Goal: Task Accomplishment & Management: Manage account settings

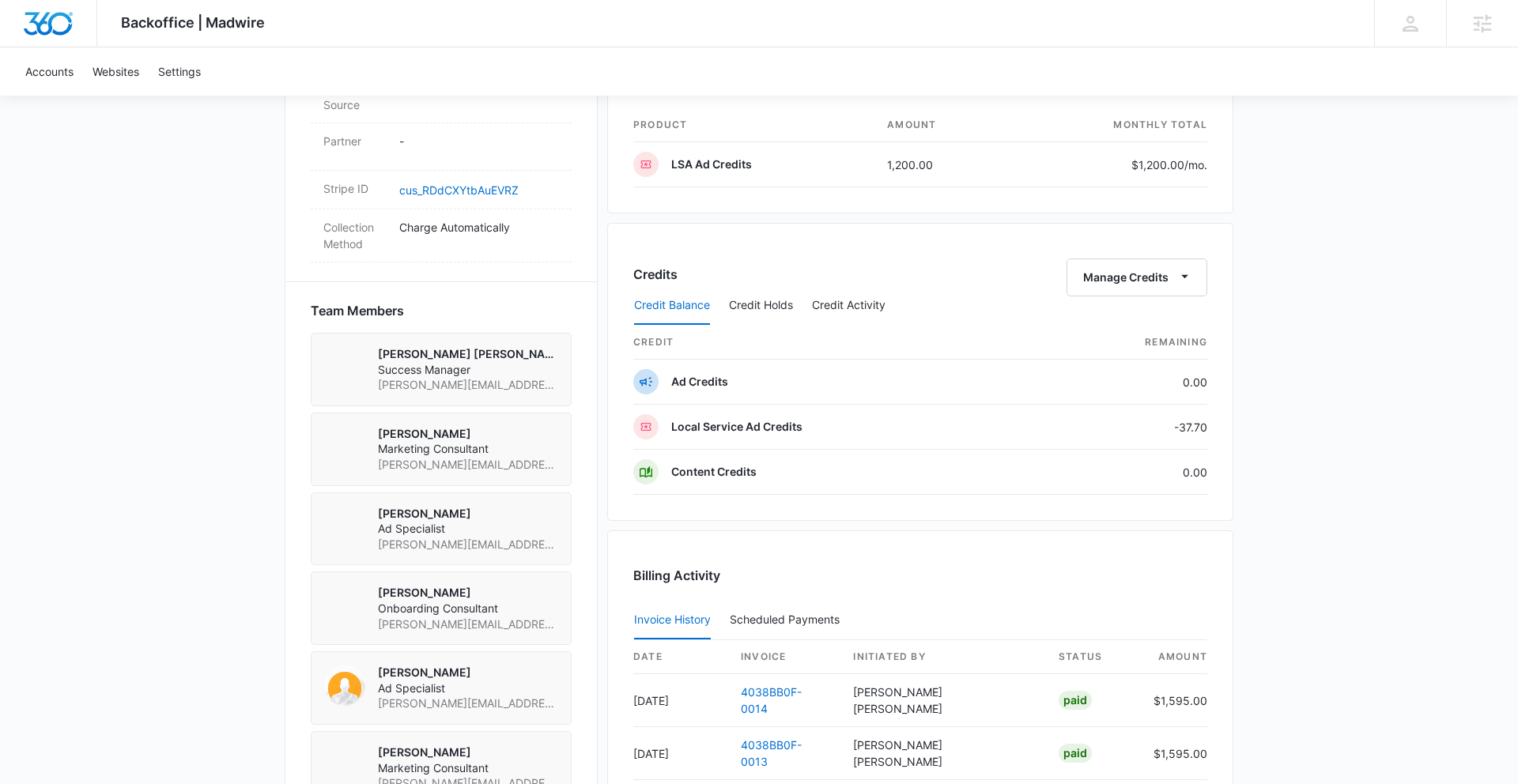
scroll to position [1126, 0]
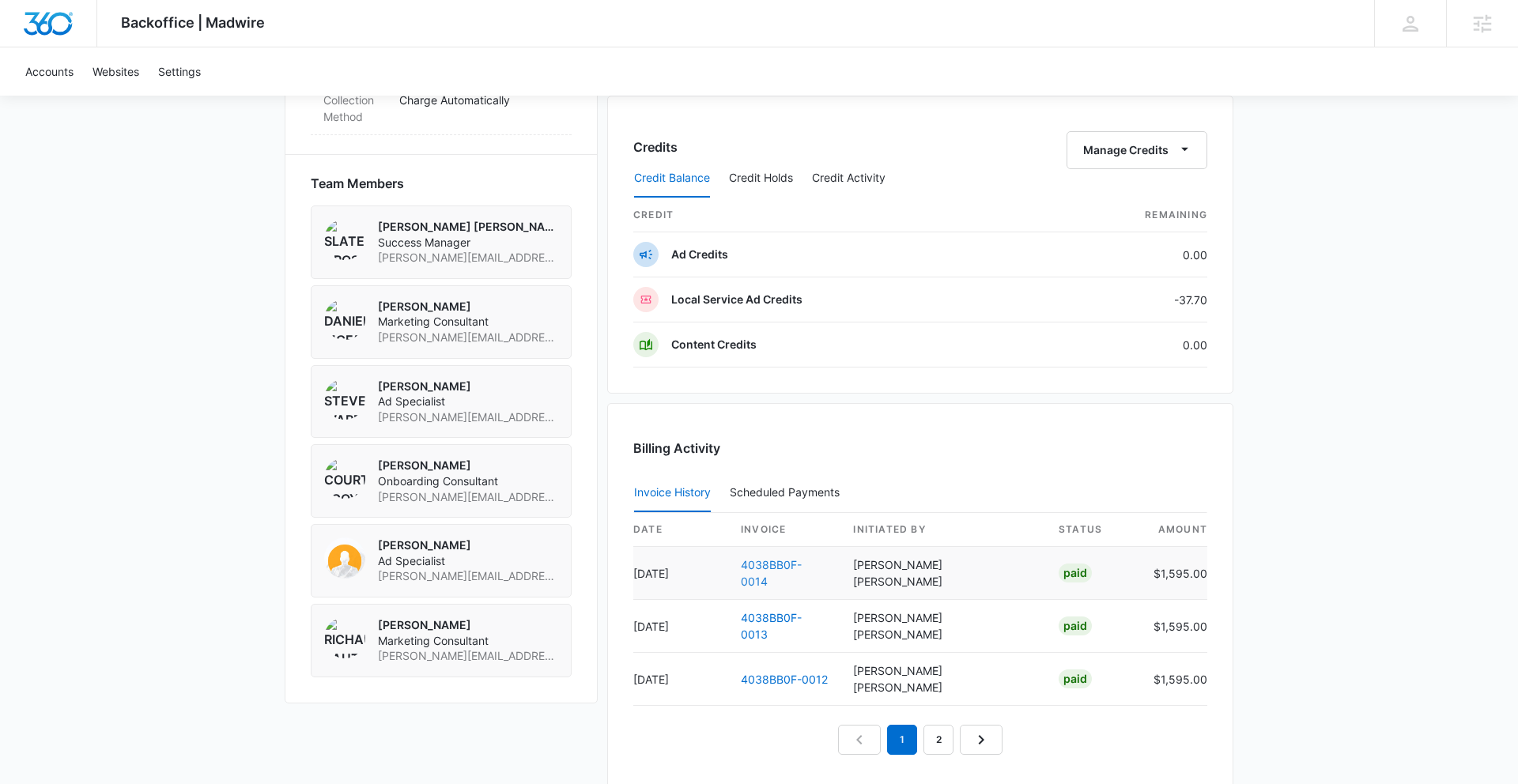
click at [796, 567] on link "4038BB0F-0014" at bounding box center [771, 573] width 61 height 30
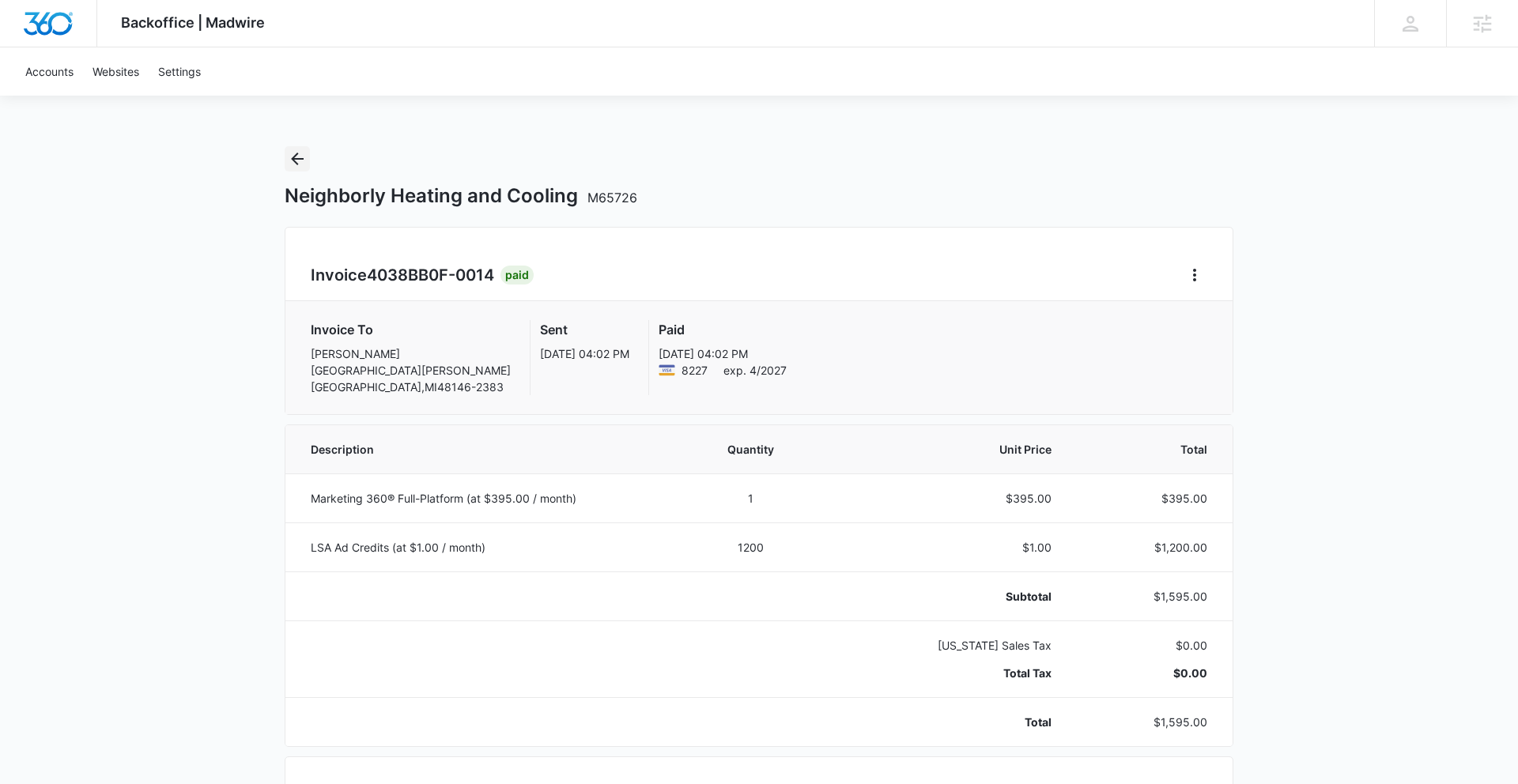
click at [296, 161] on icon "Back" at bounding box center [297, 159] width 19 height 19
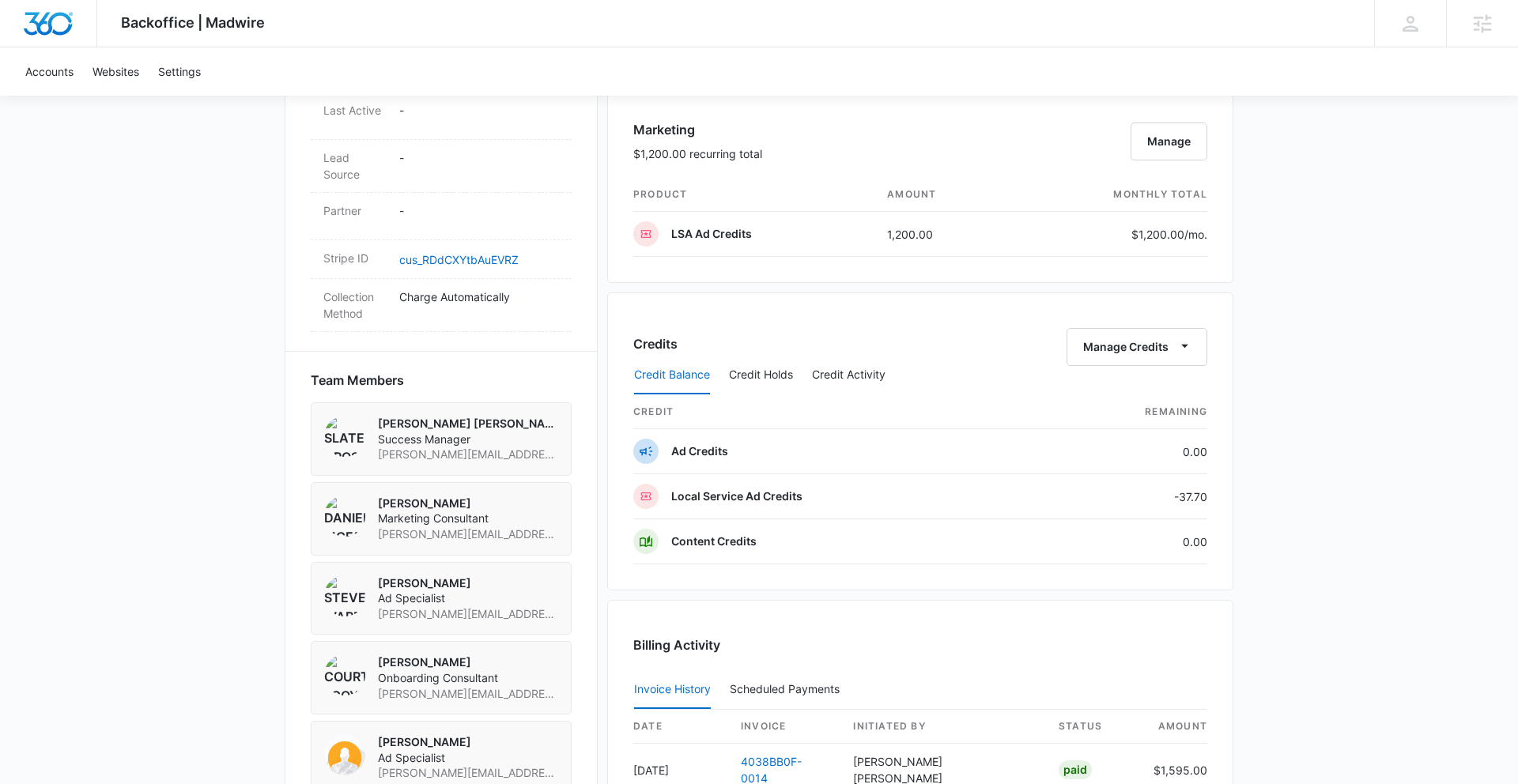
scroll to position [1300, 0]
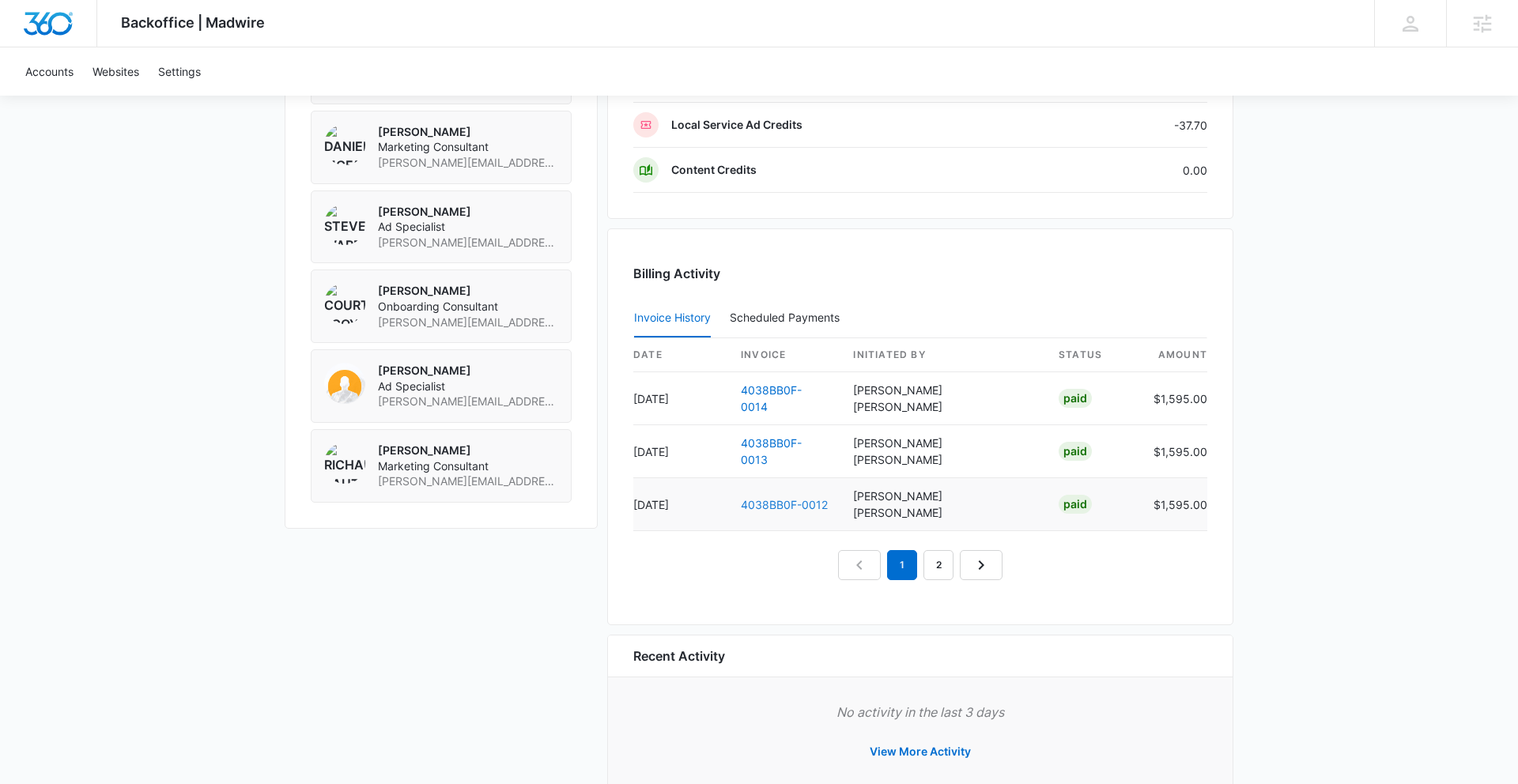
click at [783, 498] on link "4038BB0F-0012" at bounding box center [784, 504] width 87 height 14
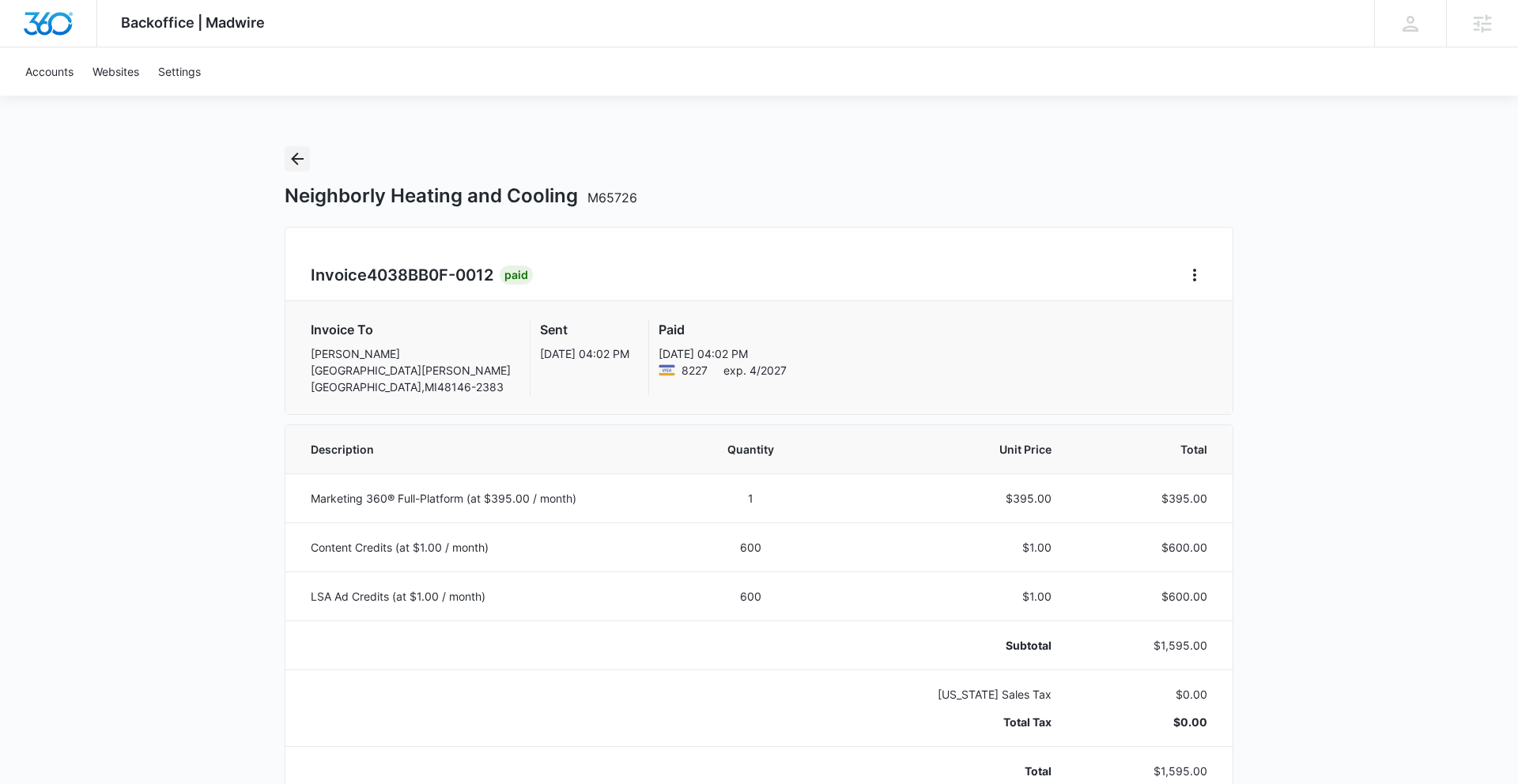
click at [287, 155] on icon "Back" at bounding box center [297, 159] width 19 height 19
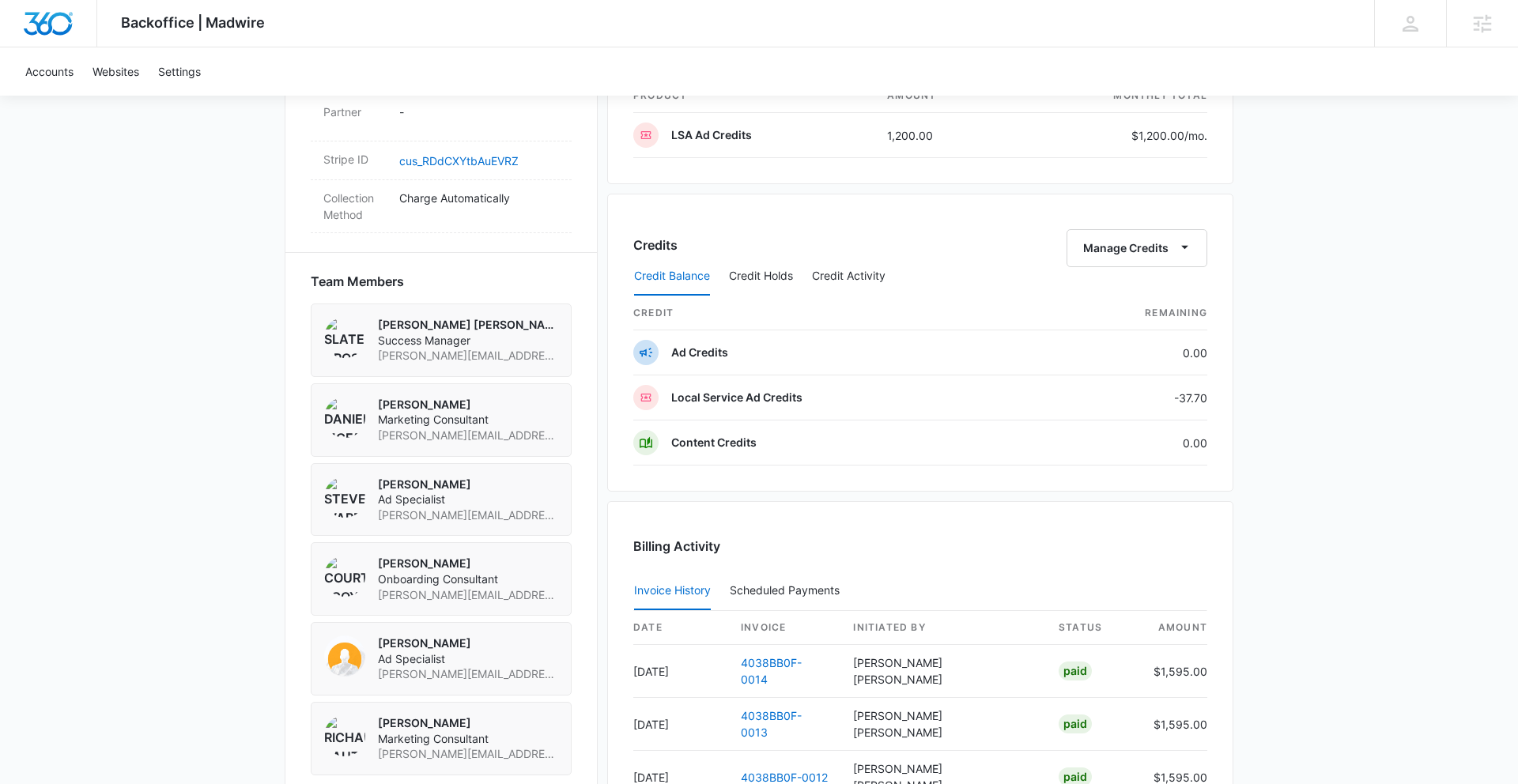
scroll to position [1300, 0]
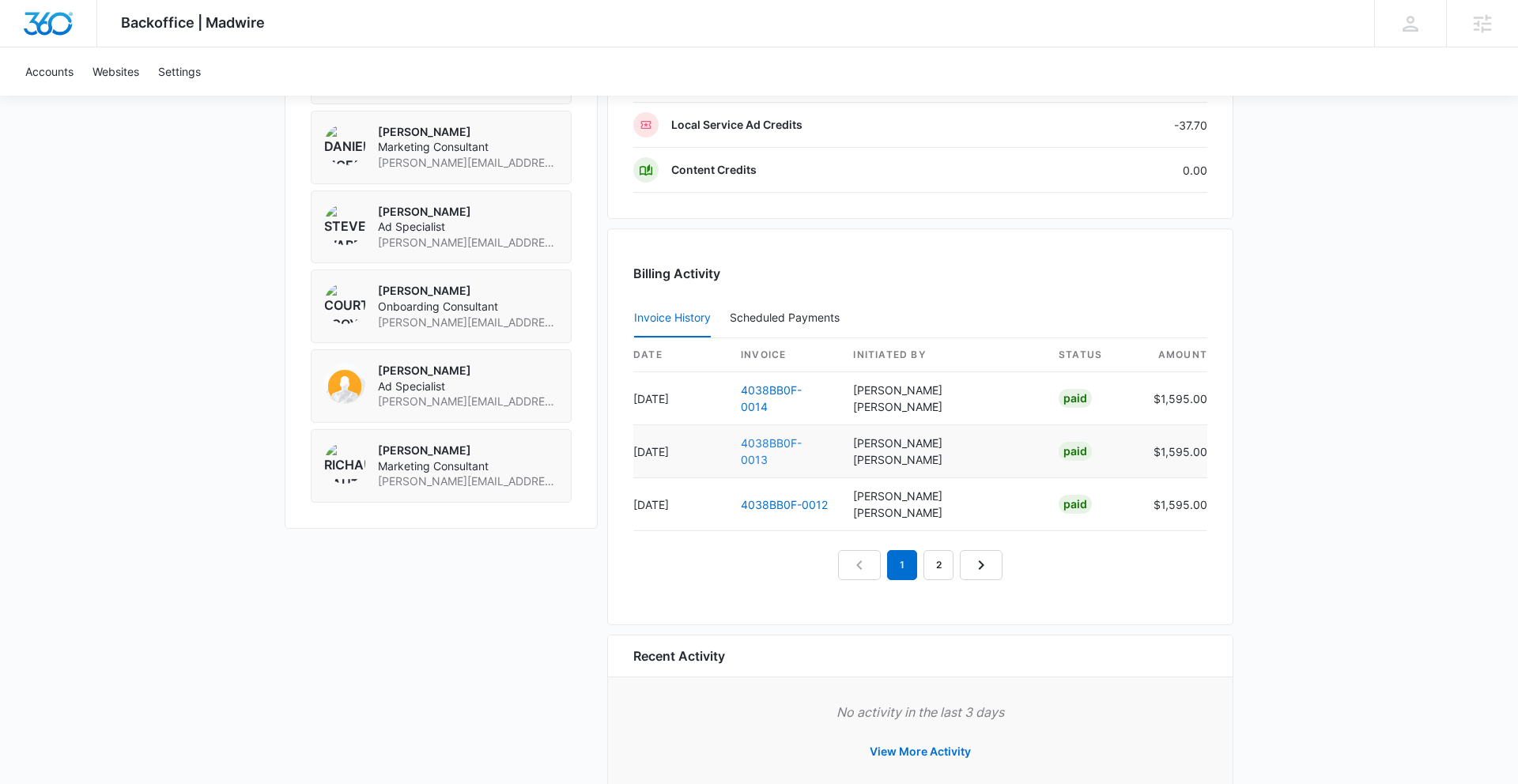
click at [788, 436] on link "4038BB0F-0013" at bounding box center [771, 451] width 61 height 30
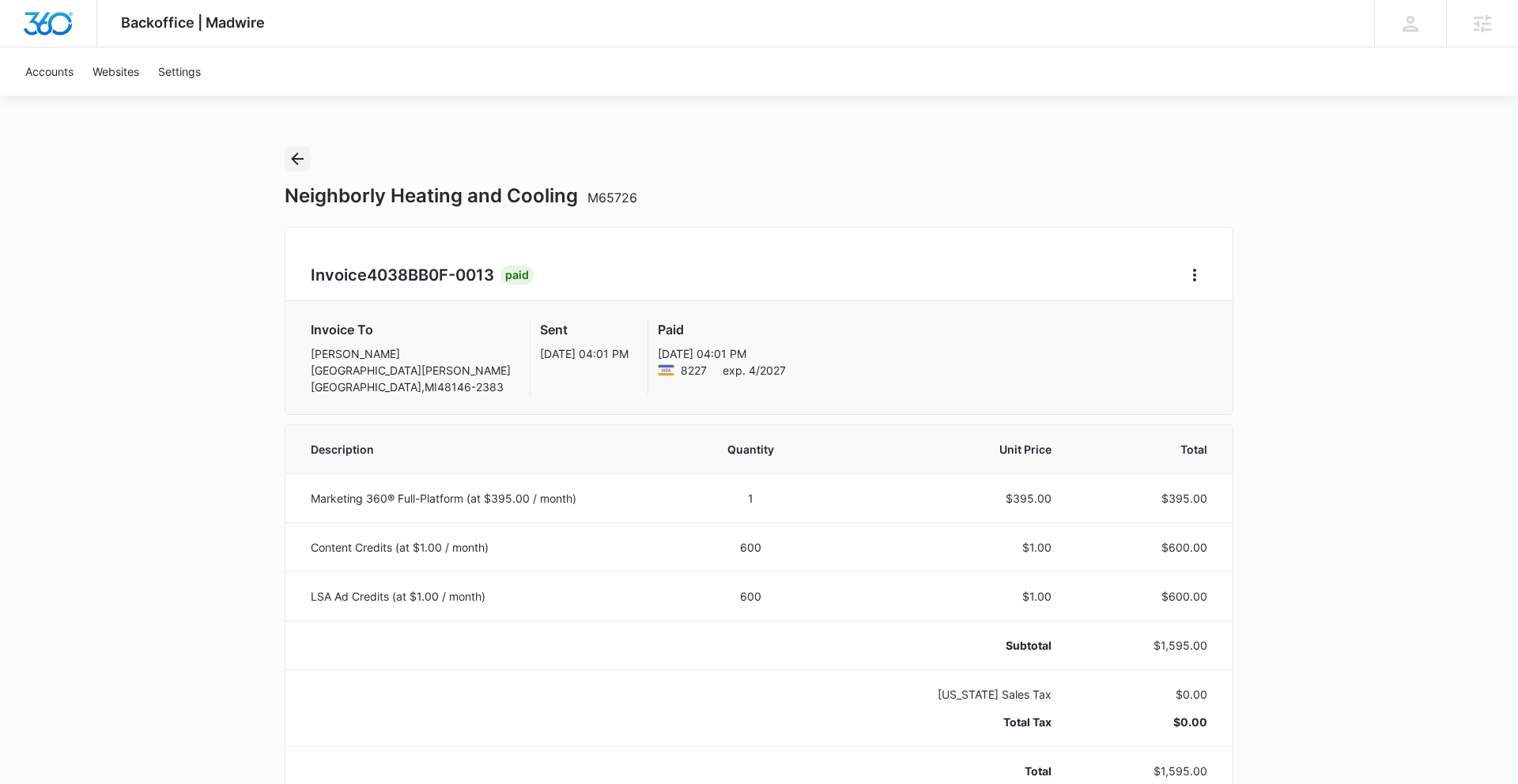
click at [303, 157] on icon "Back" at bounding box center [297, 159] width 19 height 19
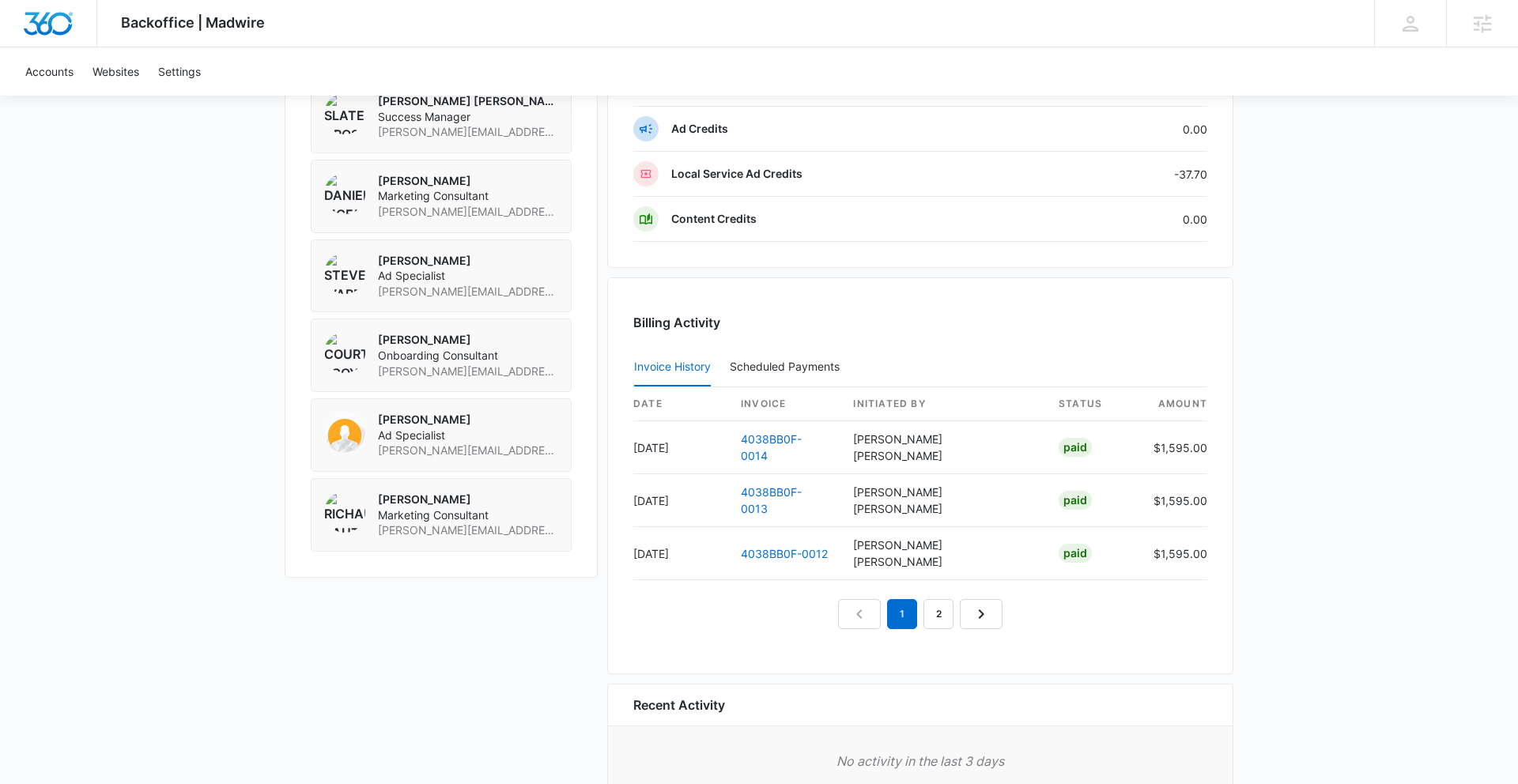
scroll to position [1300, 0]
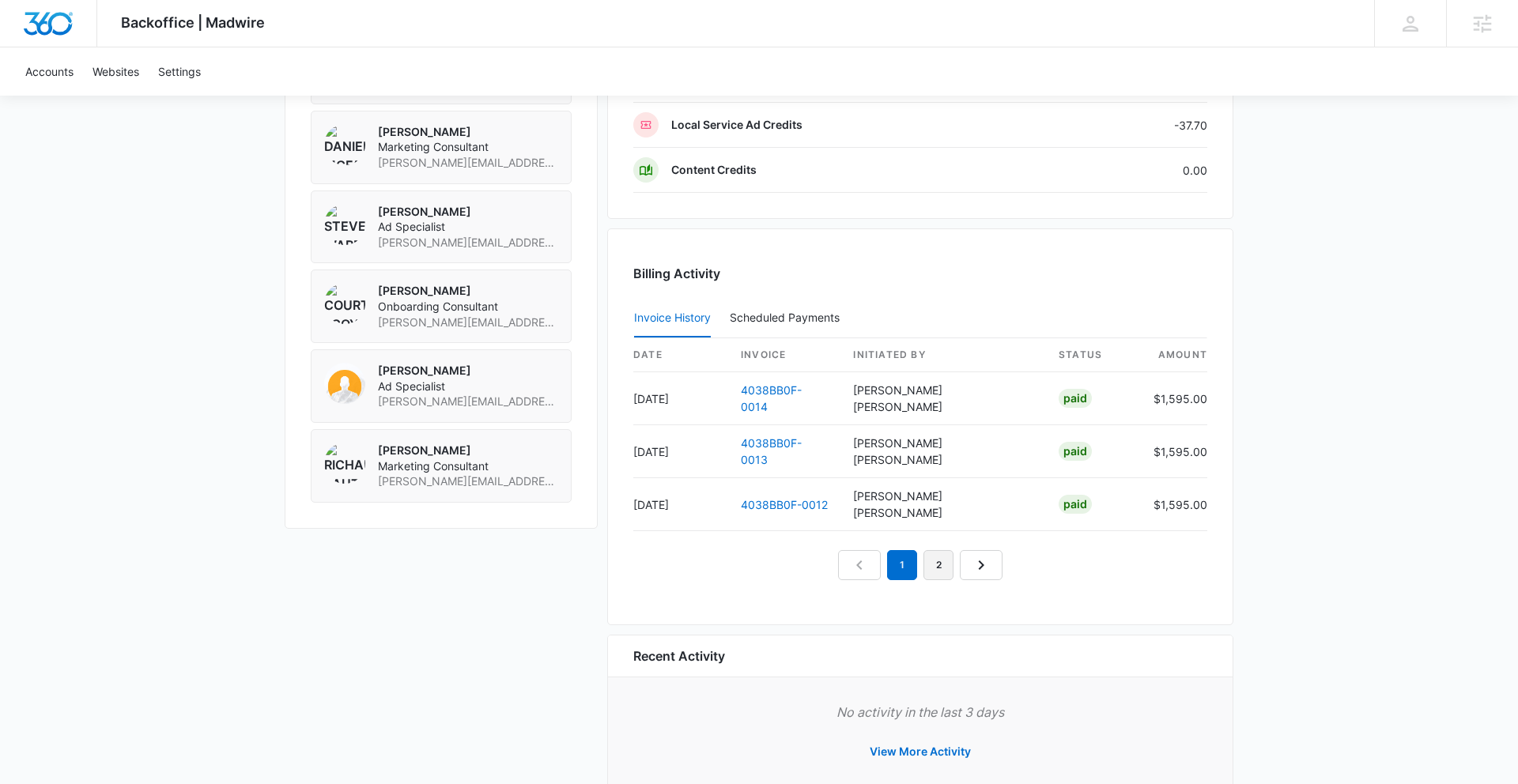
click at [948, 550] on link "2" at bounding box center [938, 564] width 30 height 30
click at [789, 397] on link "4038BB0F-0011" at bounding box center [783, 398] width 86 height 14
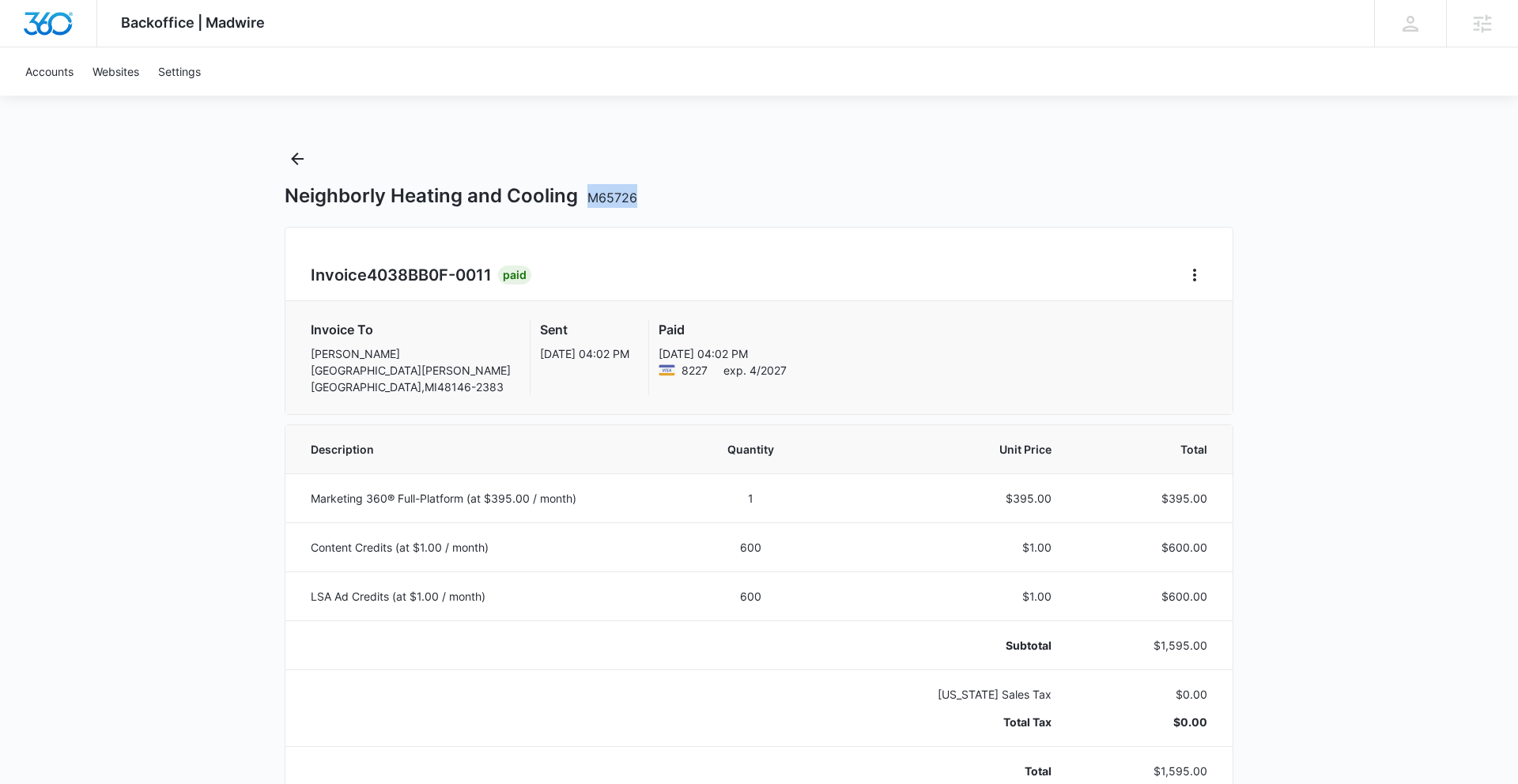
drag, startPoint x: 583, startPoint y: 197, endPoint x: 647, endPoint y: 199, distance: 64.0
click at [647, 199] on div "Neighborly Heating and Cooling M65726" at bounding box center [759, 196] width 948 height 24
copy span "M65726"
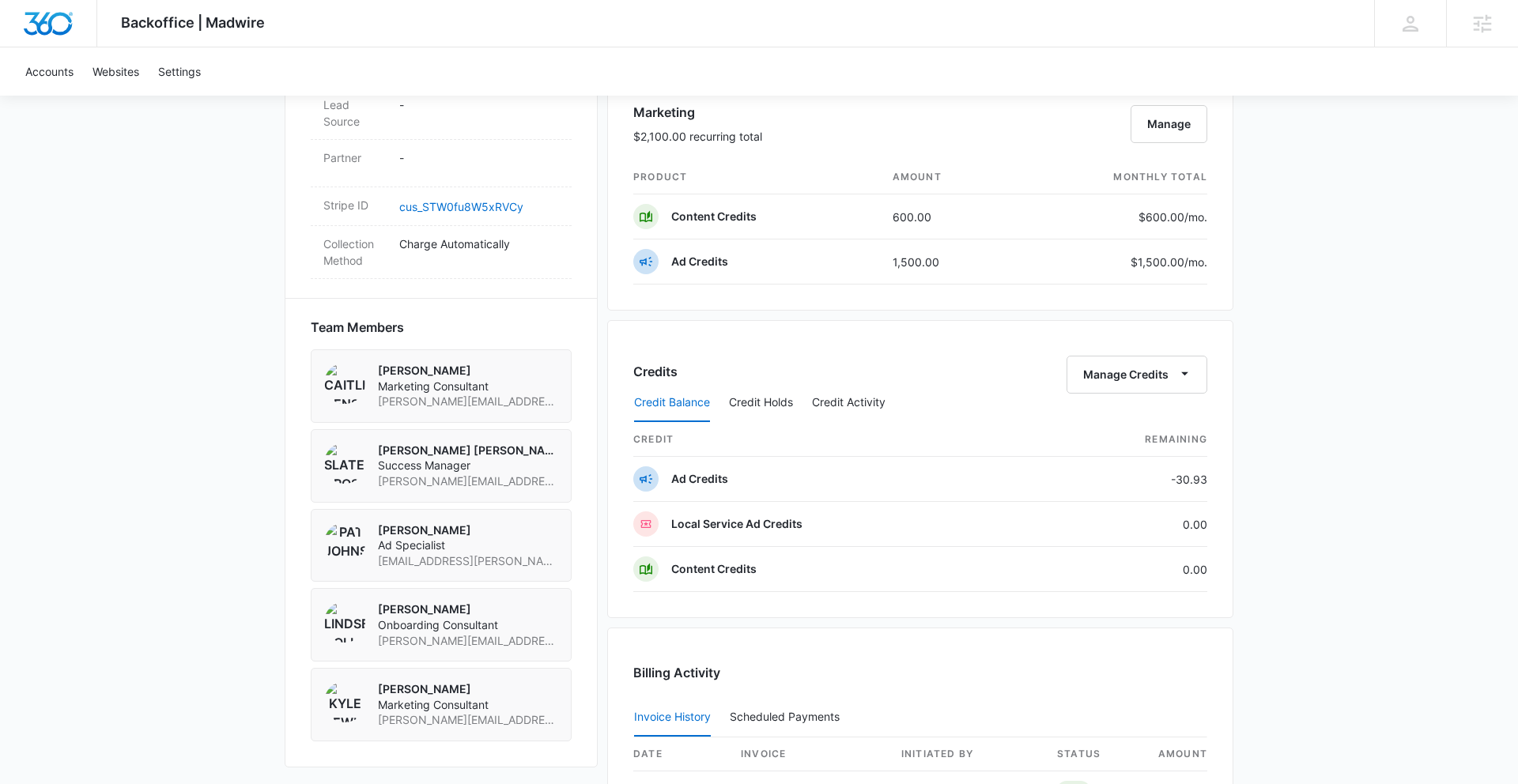
scroll to position [1346, 0]
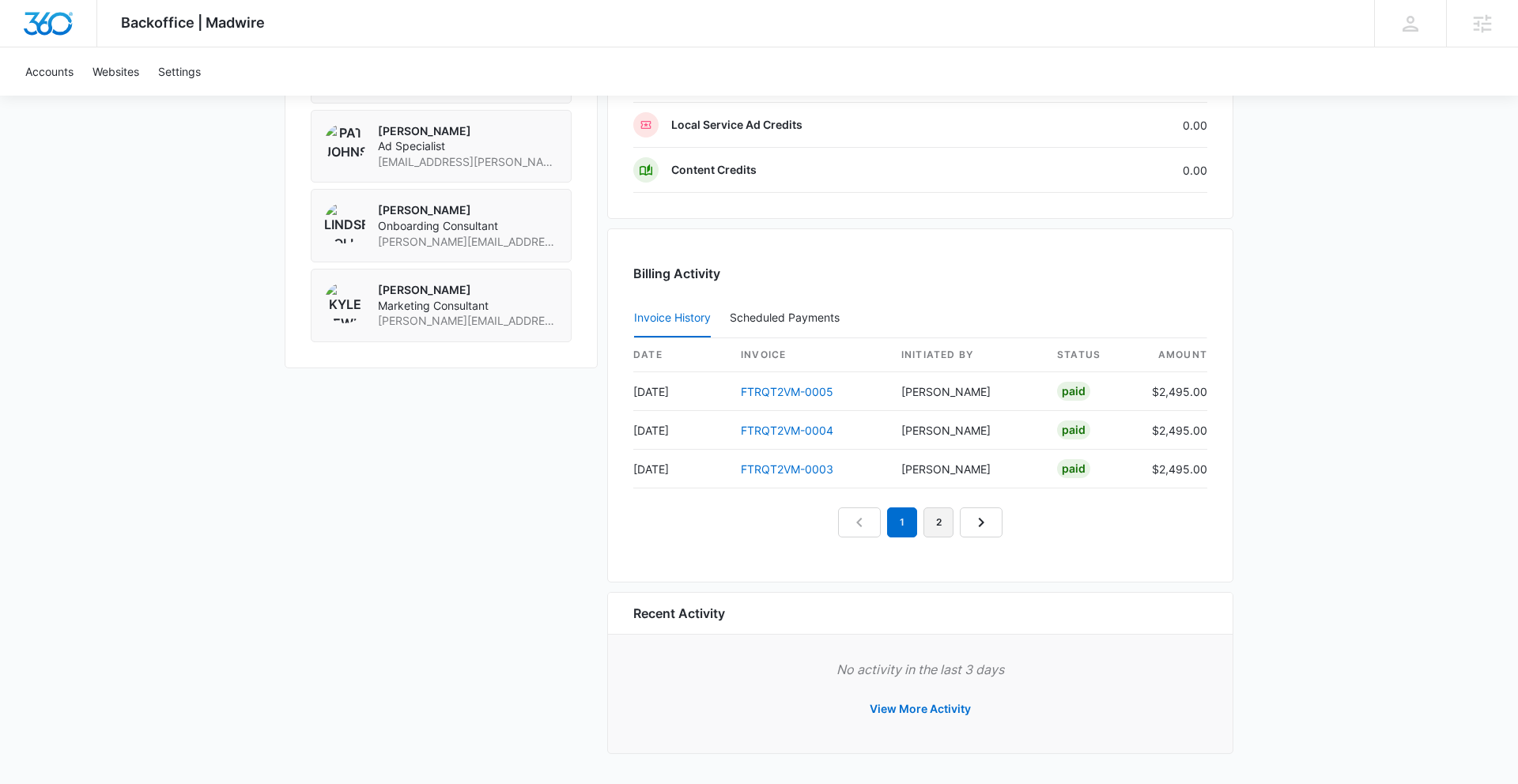
click at [945, 529] on link "2" at bounding box center [938, 522] width 30 height 30
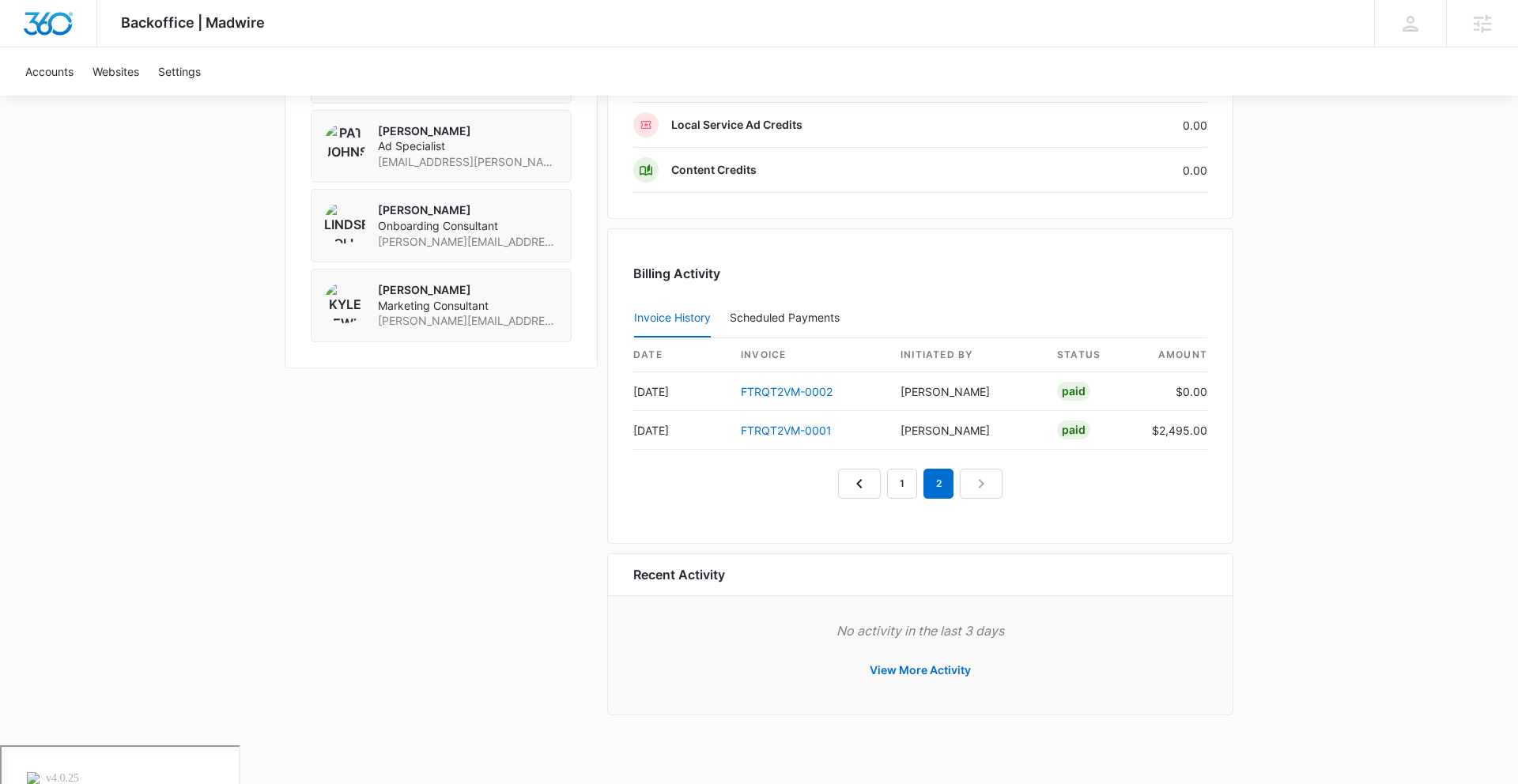
scroll to position [1307, 0]
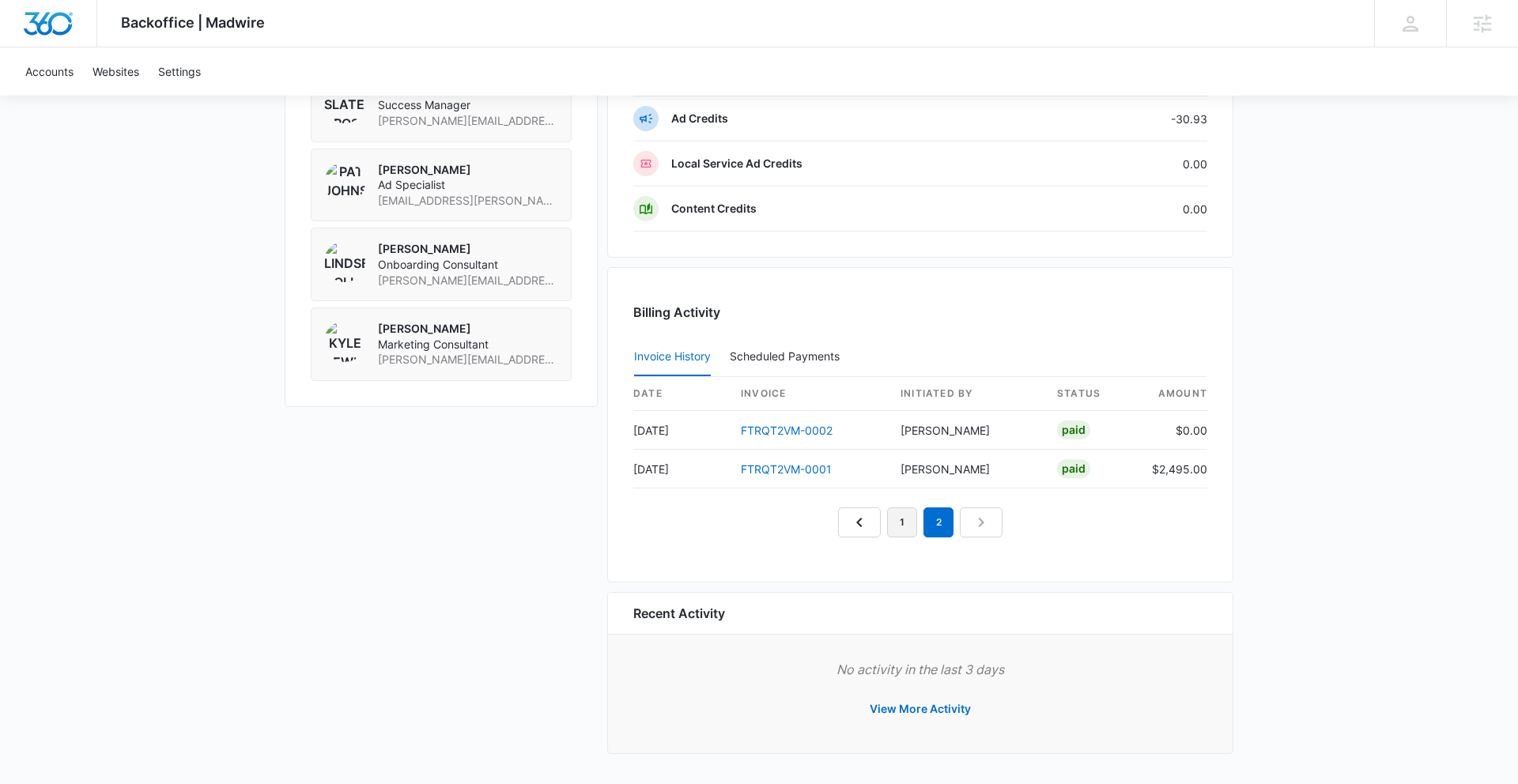
click at [896, 523] on link "1" at bounding box center [901, 522] width 30 height 30
